Goal: Transaction & Acquisition: Download file/media

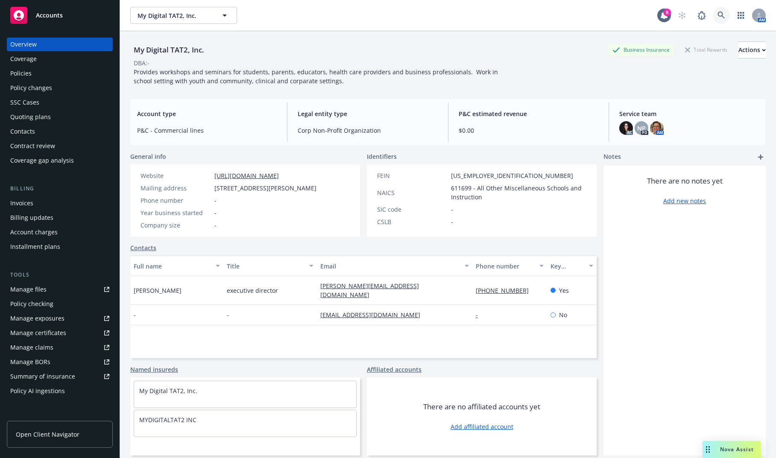
click at [717, 13] on icon at bounding box center [721, 16] width 8 height 8
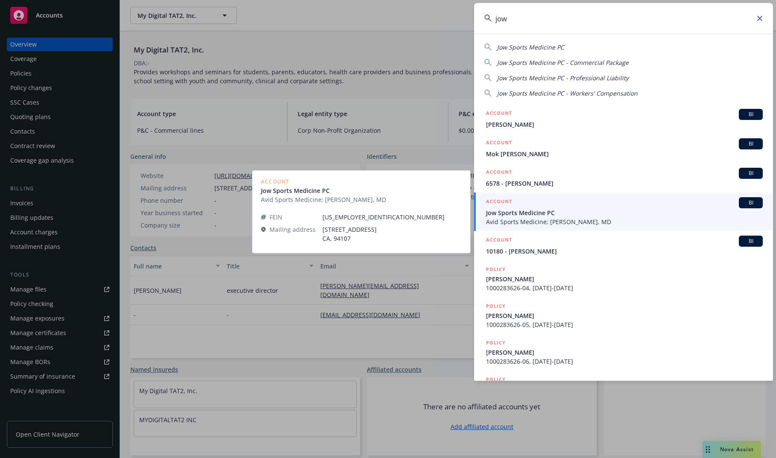
type input "jow"
click at [599, 211] on span "Jow Sports Medicine PC" at bounding box center [624, 212] width 277 height 9
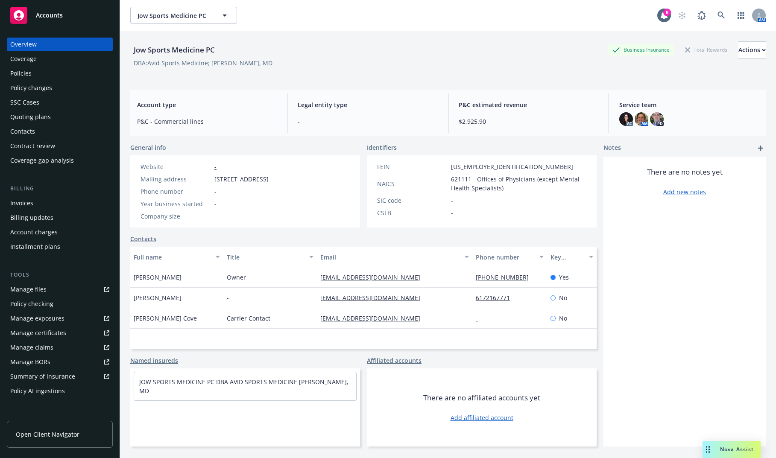
click at [70, 81] on div "Overview Coverage Policies Policy changes SSC Cases Quoting plans Contacts Cont…" at bounding box center [60, 103] width 106 height 130
click at [64, 75] on div "Policies" at bounding box center [59, 74] width 99 height 14
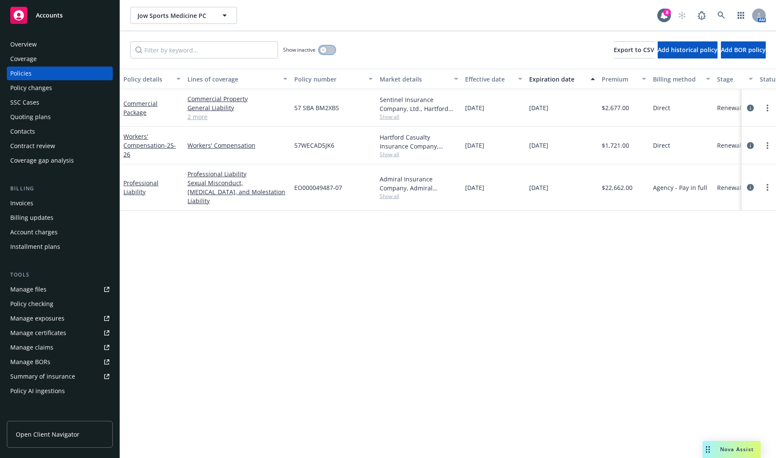
click at [328, 48] on button "button" at bounding box center [327, 50] width 16 height 9
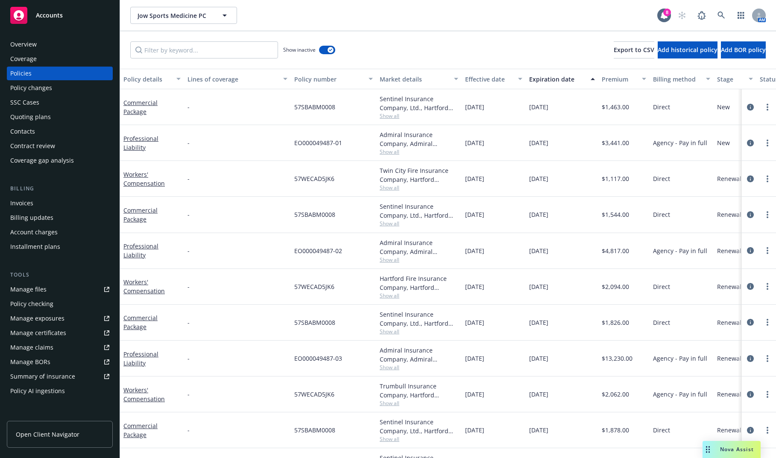
click at [560, 77] on div "Expiration date" at bounding box center [557, 79] width 56 height 9
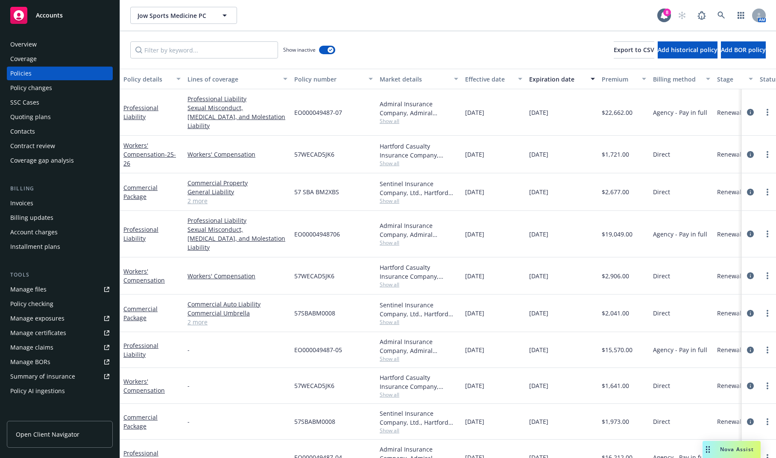
click at [52, 48] on div "Overview" at bounding box center [59, 45] width 99 height 14
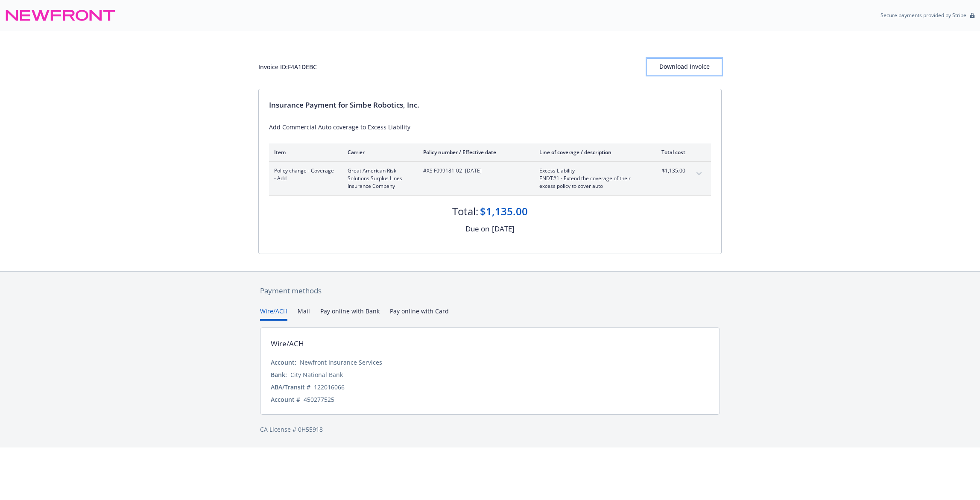
click at [675, 59] on div "Download Invoice" at bounding box center [684, 67] width 75 height 16
